Goal: Check status: Check status

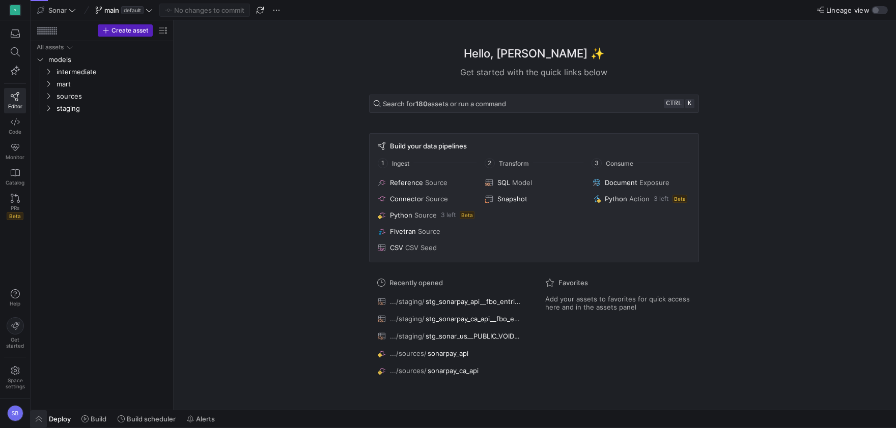
click at [43, 415] on span "button" at bounding box center [39, 419] width 16 height 17
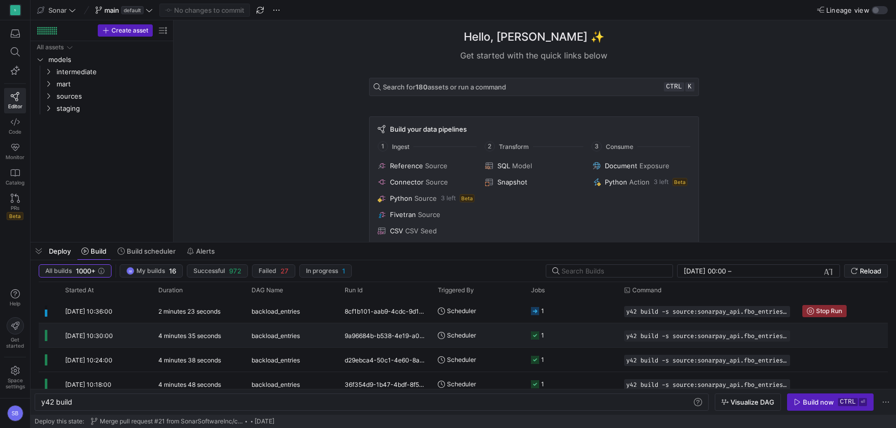
click at [204, 334] on y42-duration "4 minutes 35 seconds" at bounding box center [189, 336] width 63 height 8
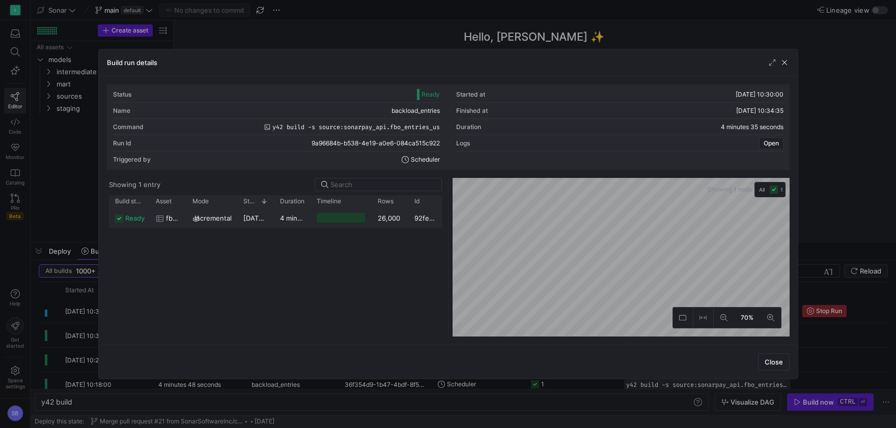
click at [283, 224] on div "4 minutes 32 seconds" at bounding box center [292, 218] width 37 height 20
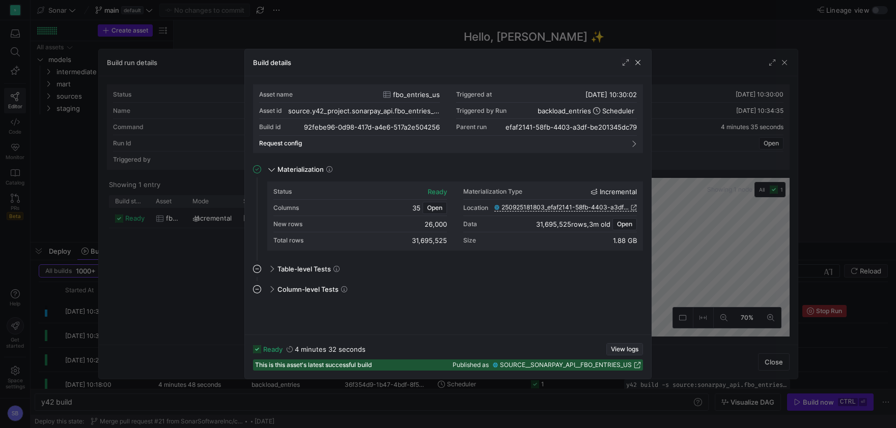
click at [614, 351] on span "View logs" at bounding box center [624, 349] width 27 height 7
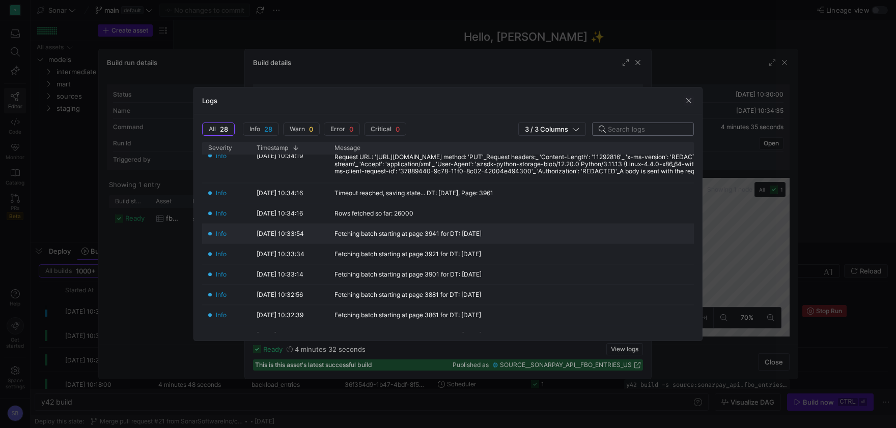
scroll to position [215, 0]
click at [689, 99] on span "button" at bounding box center [688, 101] width 10 height 10
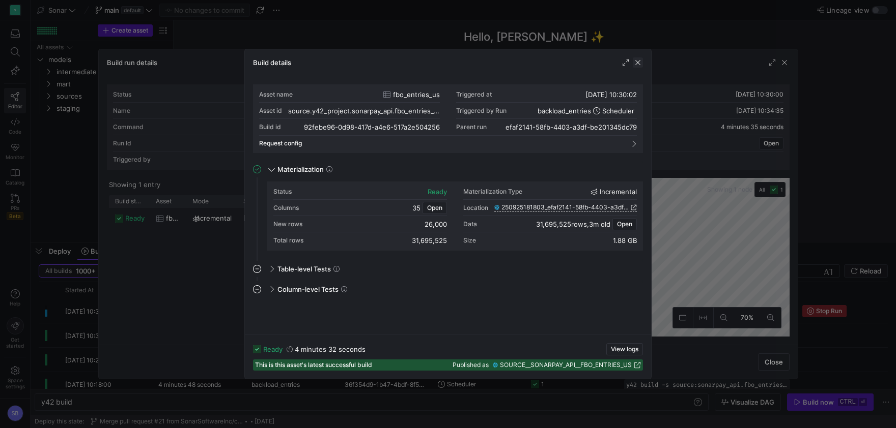
click at [641, 64] on span "button" at bounding box center [637, 62] width 10 height 10
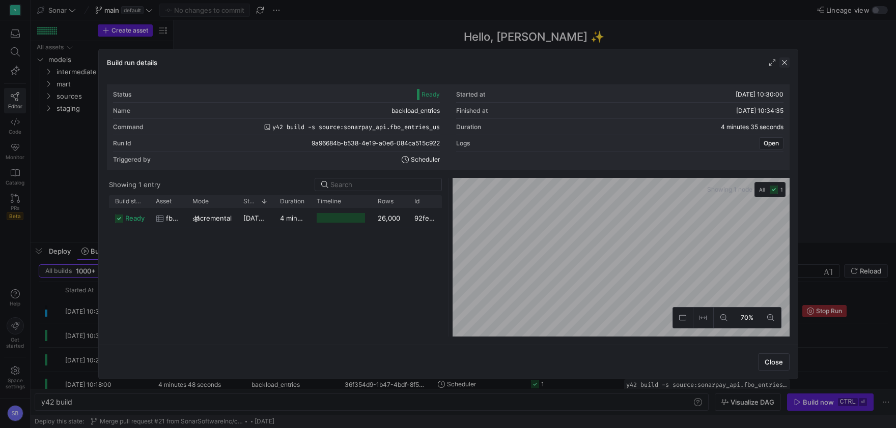
click at [782, 66] on span "button" at bounding box center [784, 62] width 10 height 10
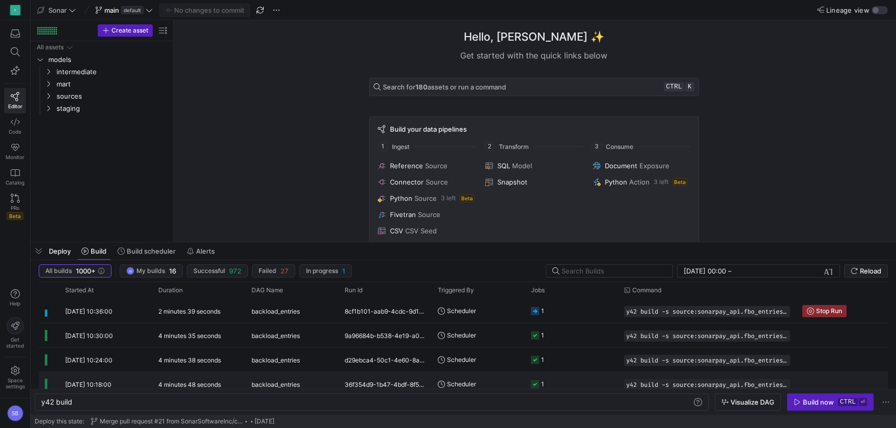
click at [275, 376] on span "backload_entries" at bounding box center [275, 385] width 48 height 24
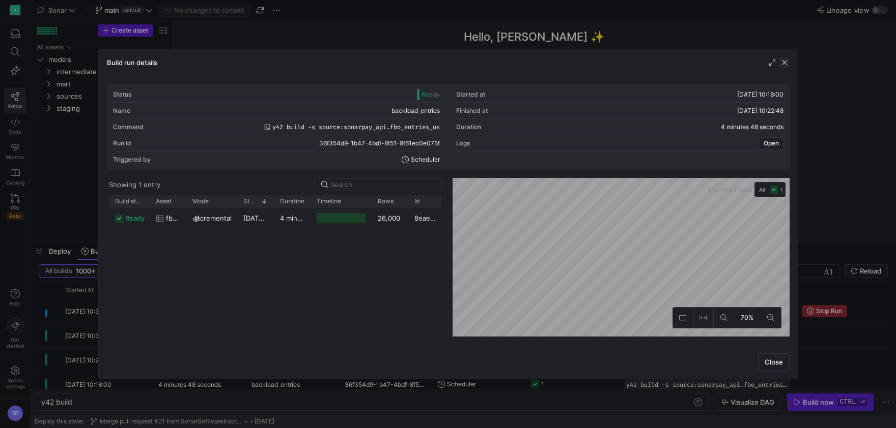
click at [785, 62] on span "button" at bounding box center [784, 62] width 10 height 10
